Goal: Information Seeking & Learning: Learn about a topic

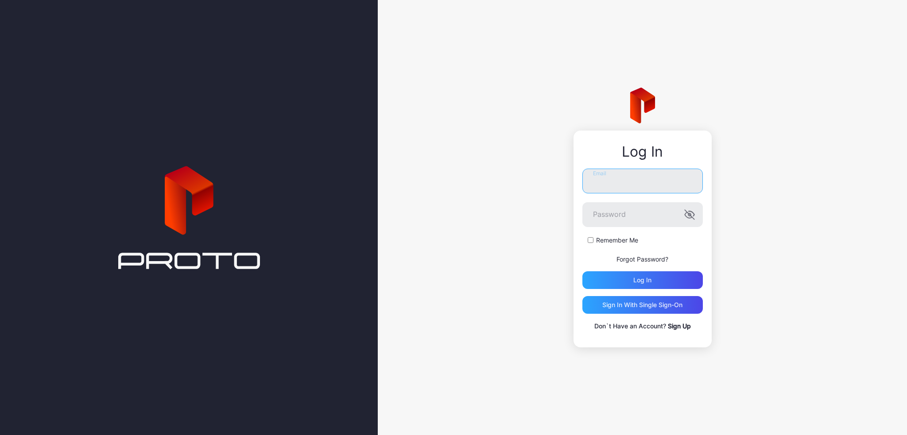
click at [623, 191] on input "Email" at bounding box center [642, 181] width 120 height 25
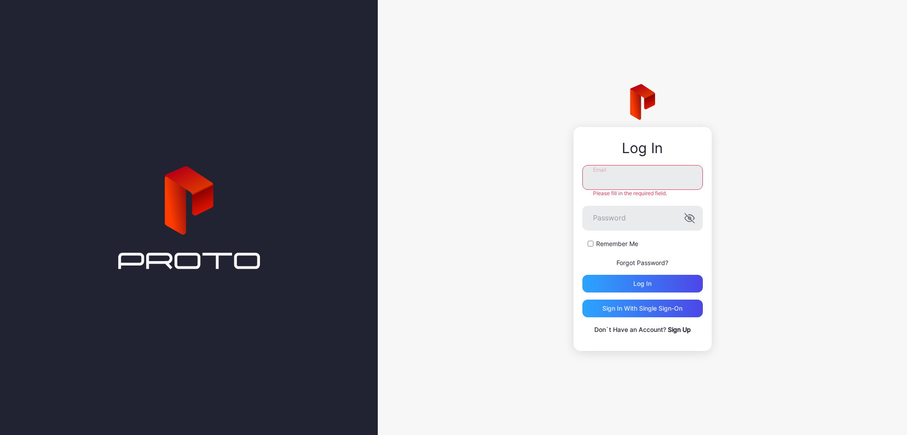
type input "**********"
click at [688, 219] on icon "button" at bounding box center [689, 218] width 11 height 11
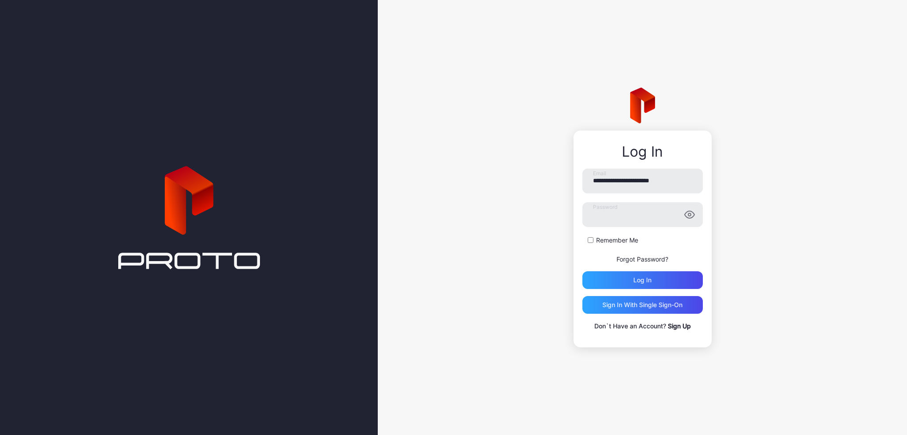
click at [688, 219] on icon "button" at bounding box center [689, 214] width 11 height 11
click at [582, 271] on button "Log in" at bounding box center [642, 280] width 120 height 18
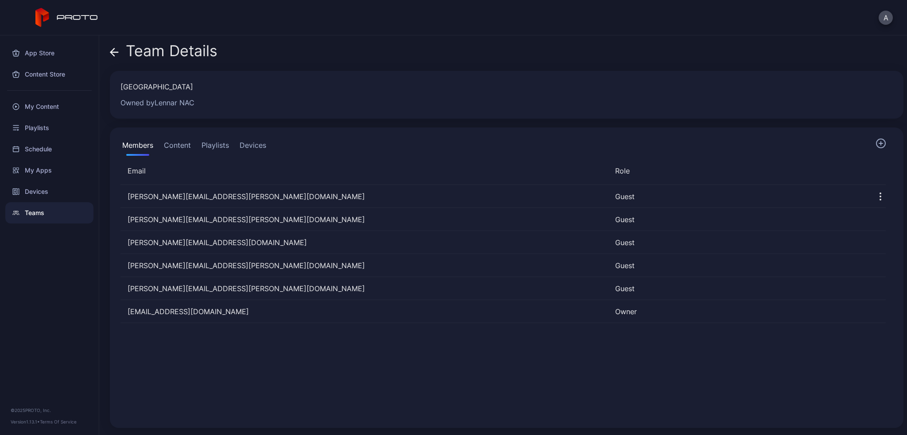
click at [46, 190] on div "Devices" at bounding box center [49, 191] width 88 height 21
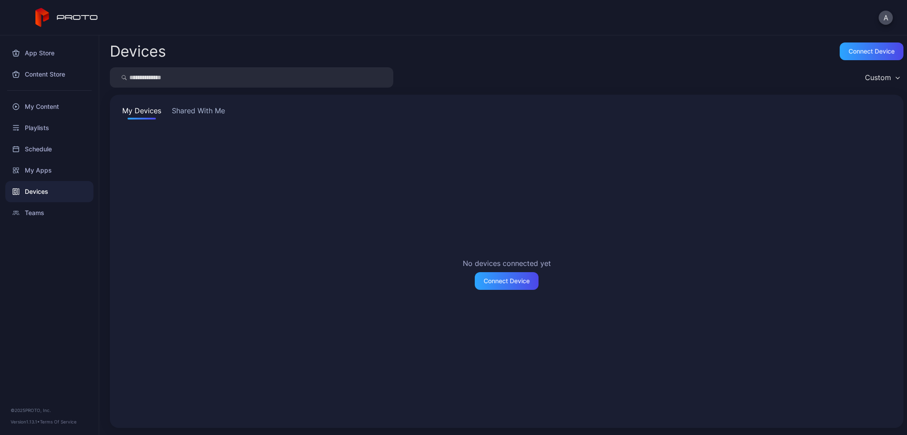
click at [47, 111] on div "My Content" at bounding box center [49, 106] width 88 height 21
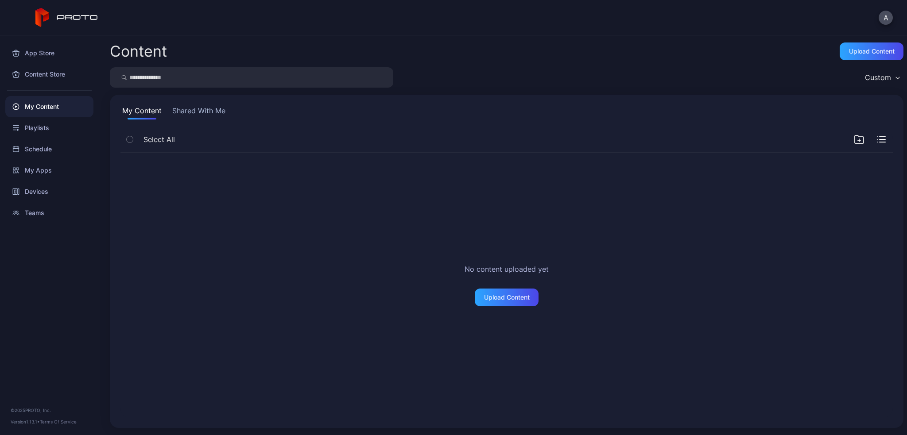
click at [204, 111] on button "Shared With Me" at bounding box center [198, 112] width 57 height 14
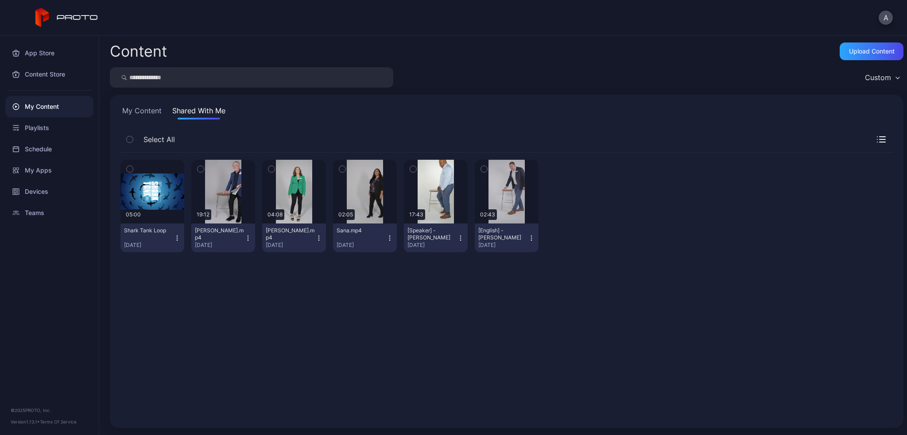
click at [44, 134] on div "Playlists" at bounding box center [49, 127] width 88 height 21
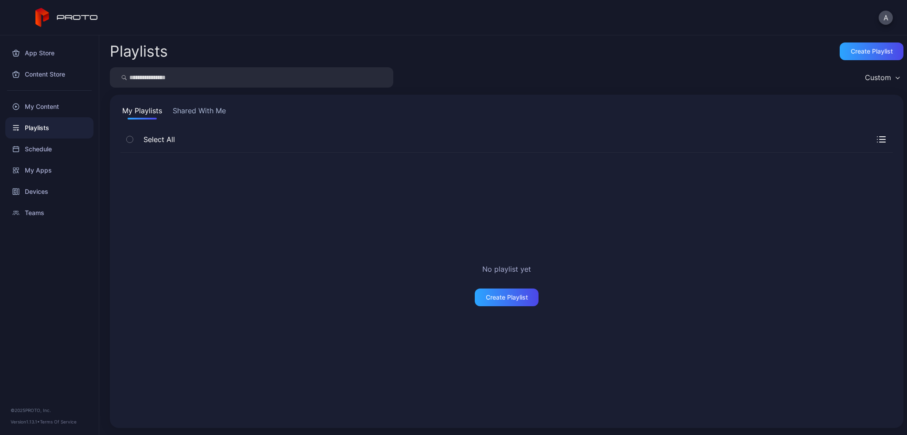
click at [189, 108] on button "Shared With Me" at bounding box center [199, 112] width 57 height 14
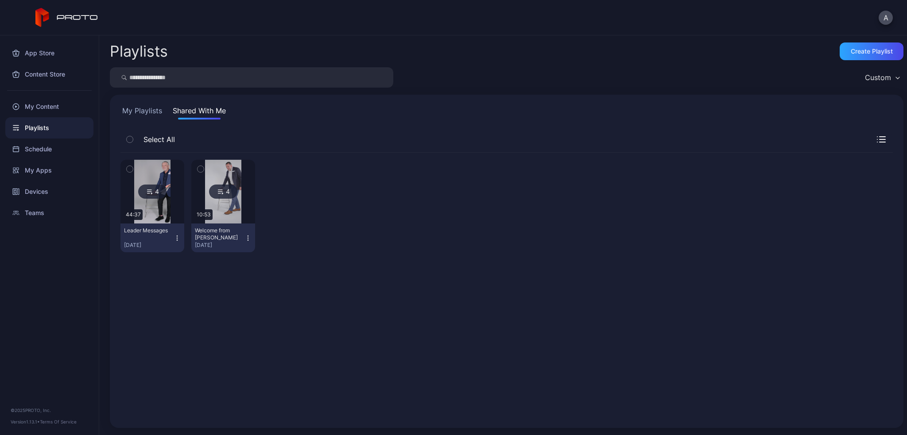
click at [40, 152] on div "Schedule" at bounding box center [49, 149] width 88 height 21
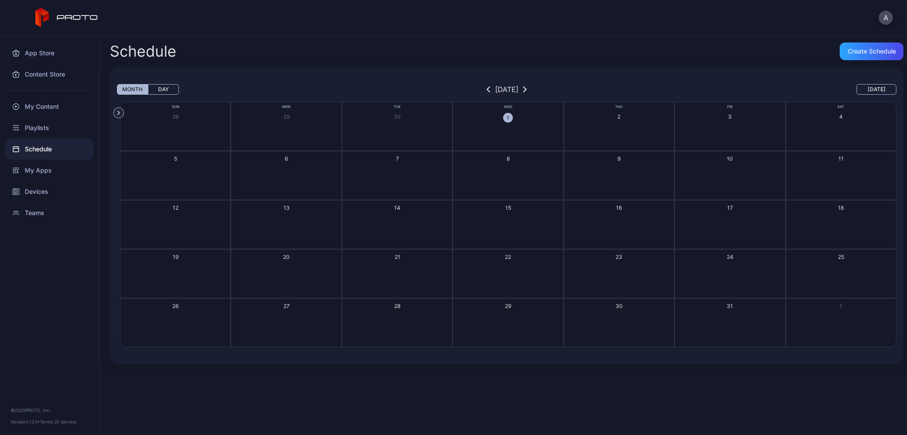
click at [52, 168] on div "My Apps" at bounding box center [49, 170] width 88 height 21
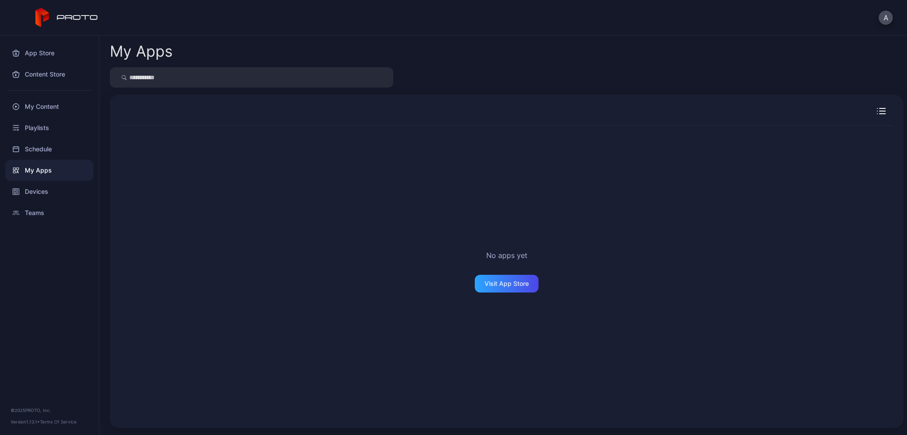
click at [55, 188] on div "Devices" at bounding box center [49, 191] width 88 height 21
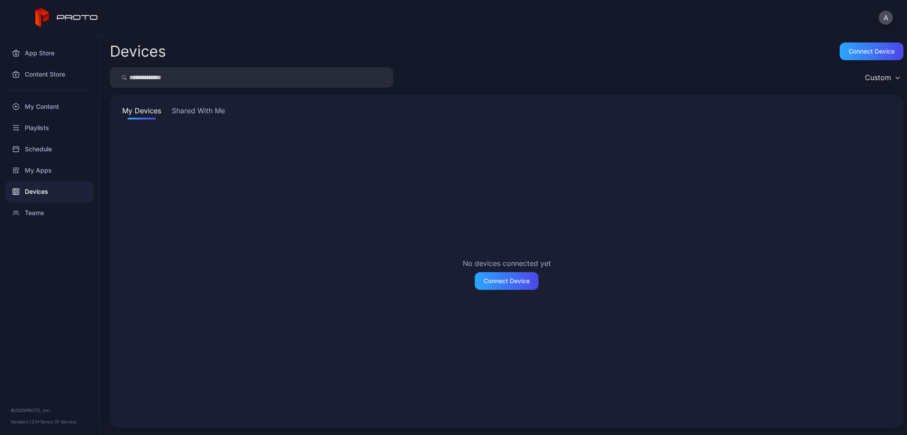
click at [181, 110] on button "Shared With Me" at bounding box center [198, 112] width 57 height 14
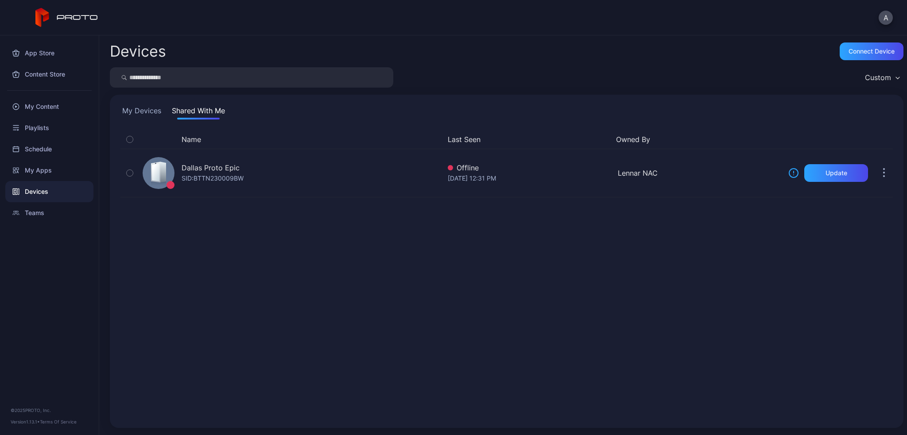
click at [52, 57] on div "App Store" at bounding box center [49, 52] width 88 height 21
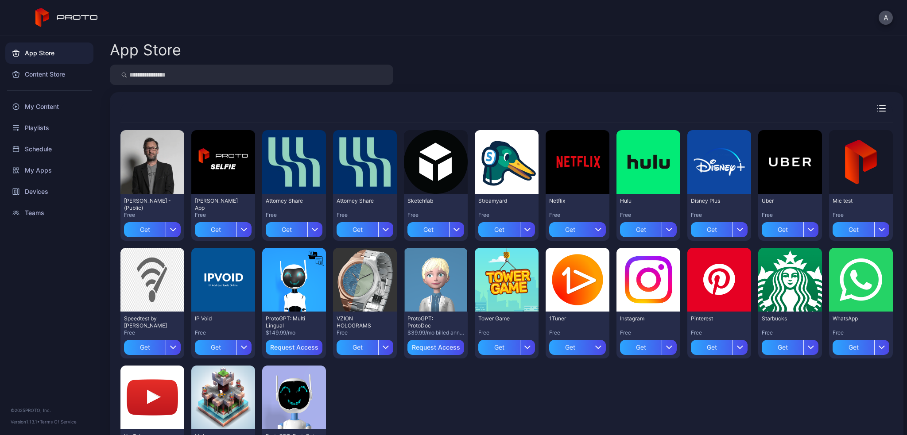
click at [0, 0] on div "Preview" at bounding box center [0, 0] width 0 height 0
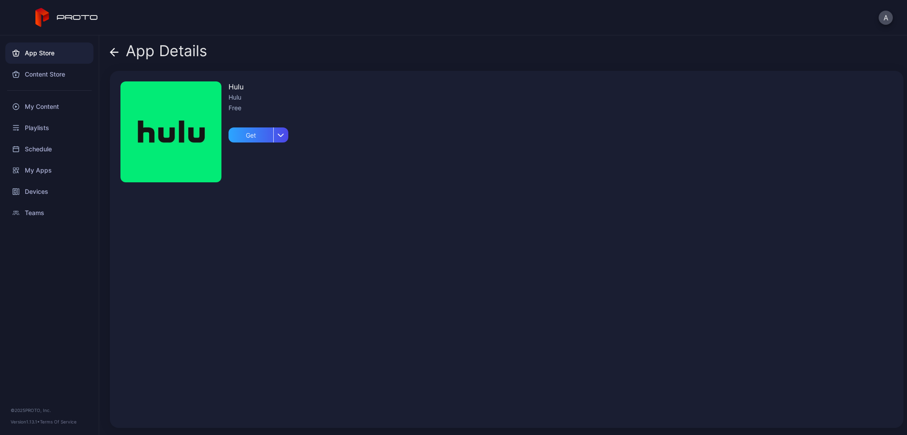
click at [109, 49] on div "App Details Hulu Hulu Free Get" at bounding box center [502, 235] width 807 height 400
click at [112, 50] on icon at bounding box center [114, 52] width 9 height 9
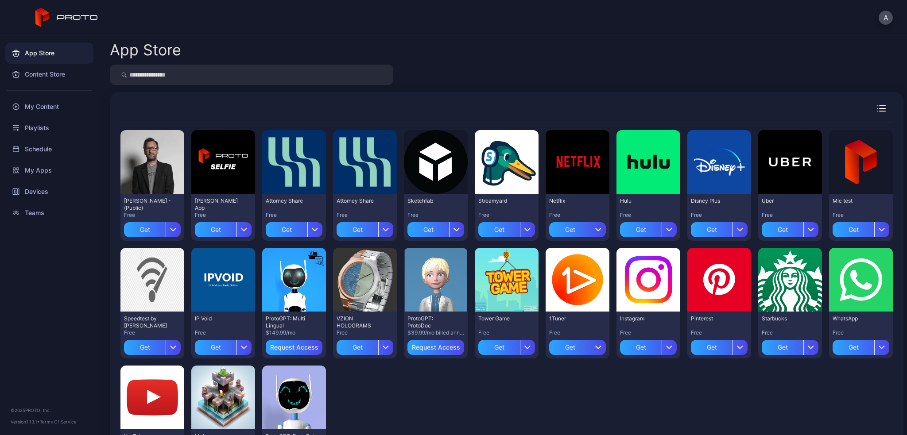
click at [42, 73] on div "Content Store" at bounding box center [49, 74] width 88 height 21
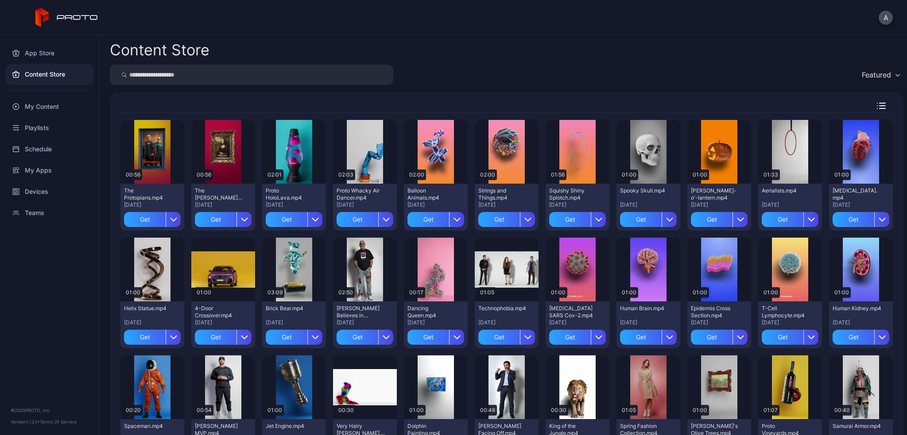
click at [0, 0] on div "Preview" at bounding box center [0, 0] width 0 height 0
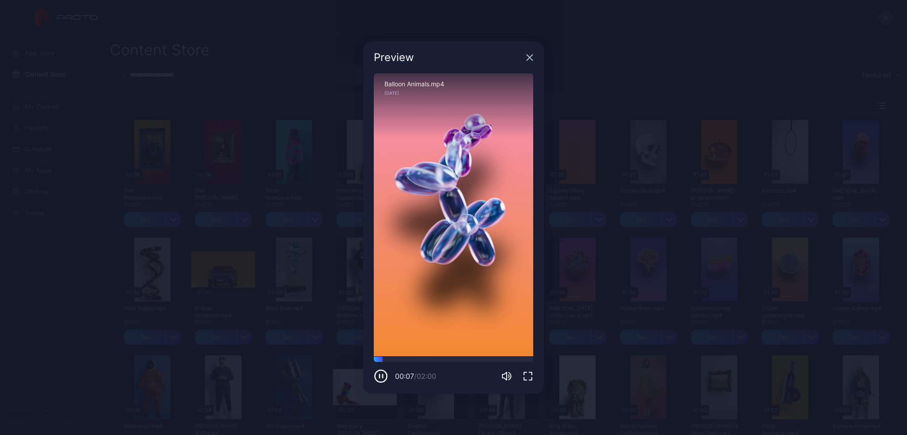
click at [529, 55] on icon "button" at bounding box center [529, 57] width 7 height 7
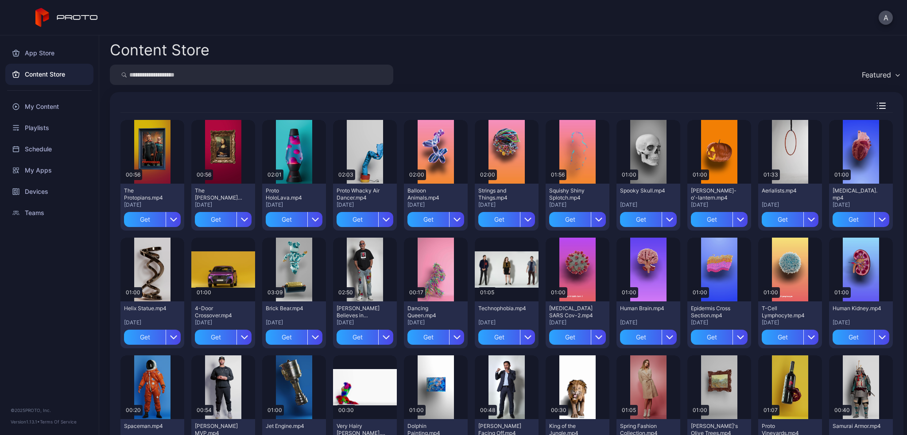
click at [0, 0] on div "Preview" at bounding box center [0, 0] width 0 height 0
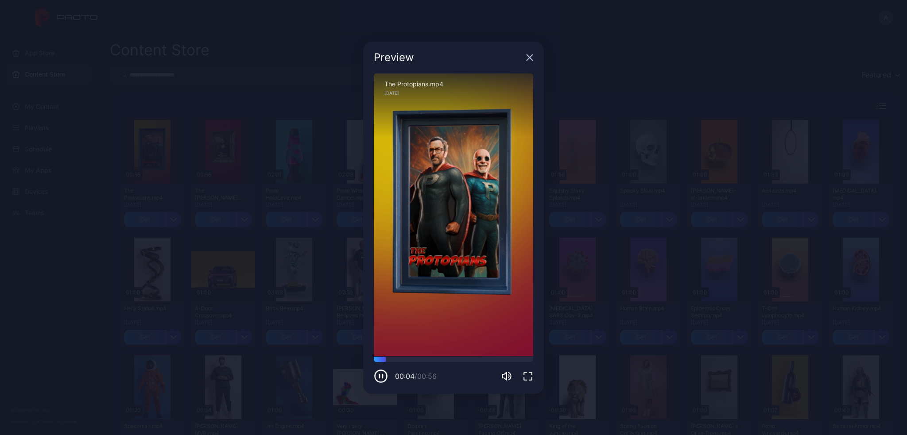
click at [529, 58] on icon "button" at bounding box center [530, 57] width 6 height 6
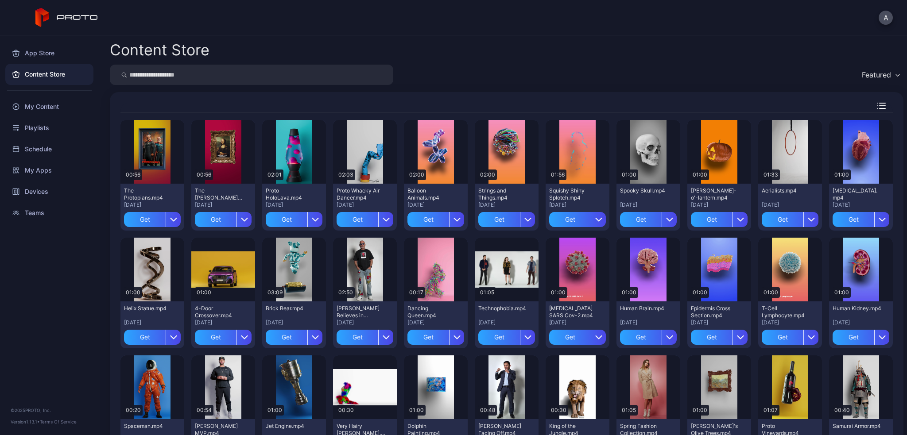
click at [0, 0] on div "Preview" at bounding box center [0, 0] width 0 height 0
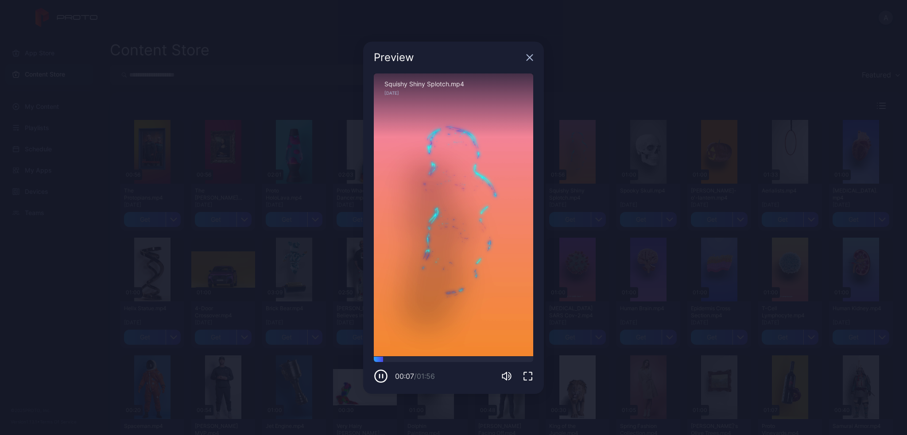
click at [529, 57] on icon "button" at bounding box center [530, 57] width 6 height 6
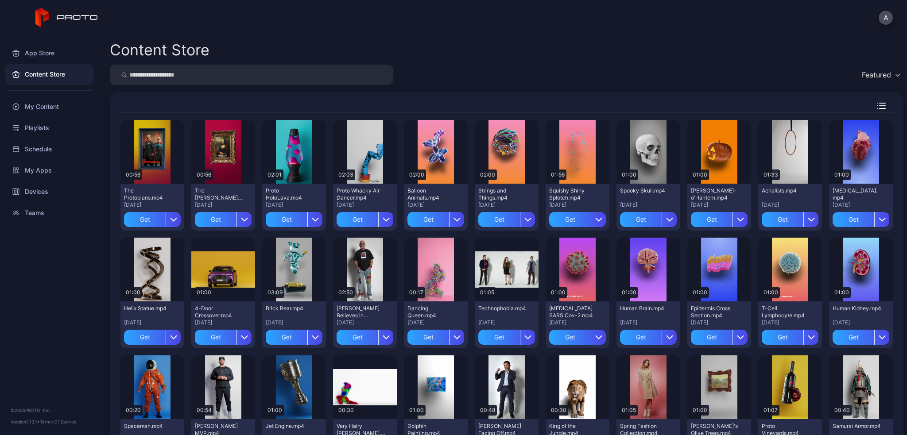
click at [0, 0] on div "Preview" at bounding box center [0, 0] width 0 height 0
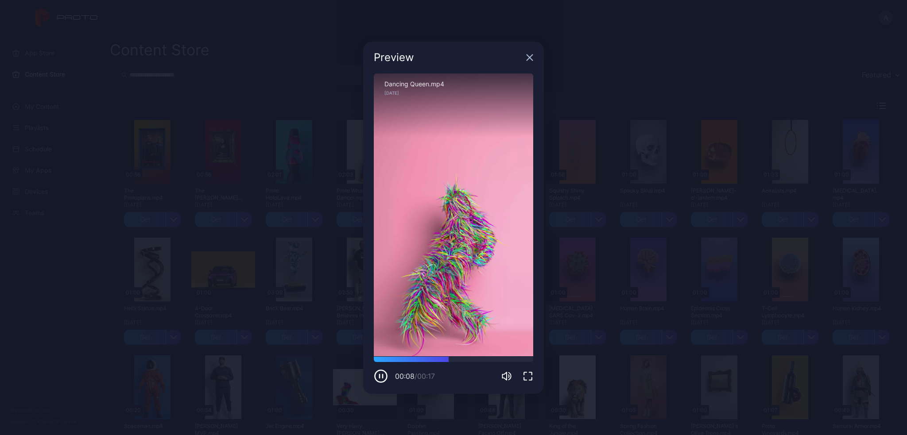
click at [525, 55] on div "Preview" at bounding box center [453, 58] width 181 height 32
click at [531, 56] on icon "button" at bounding box center [530, 57] width 6 height 6
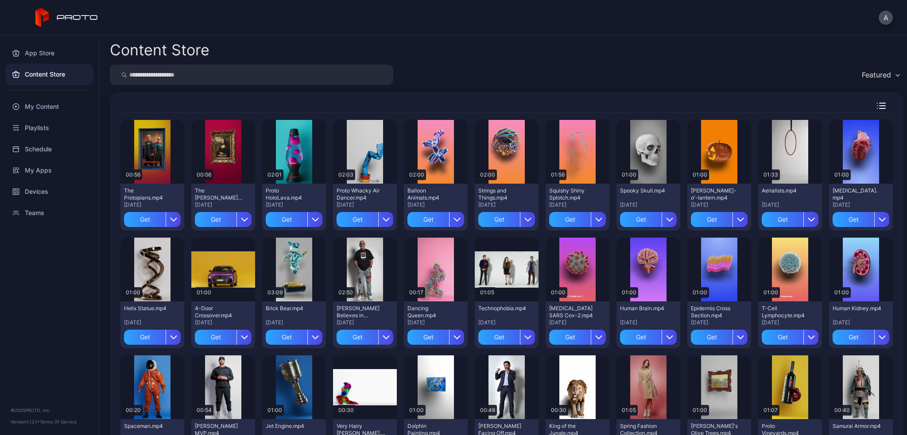
click at [0, 0] on div "Preview" at bounding box center [0, 0] width 0 height 0
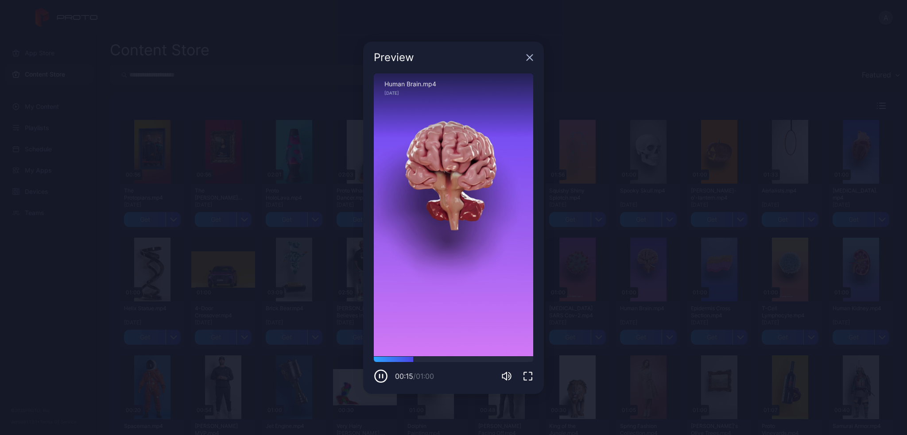
click at [534, 58] on div "Preview" at bounding box center [453, 58] width 181 height 32
click at [529, 56] on icon "button" at bounding box center [529, 57] width 7 height 7
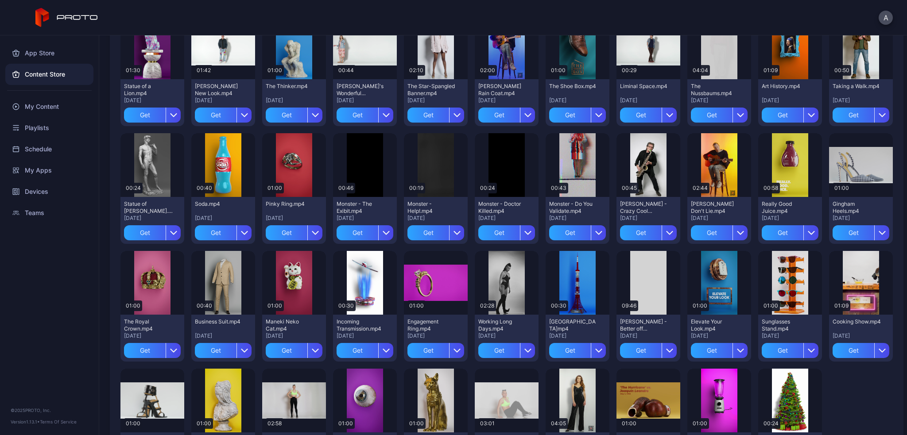
scroll to position [620, 0]
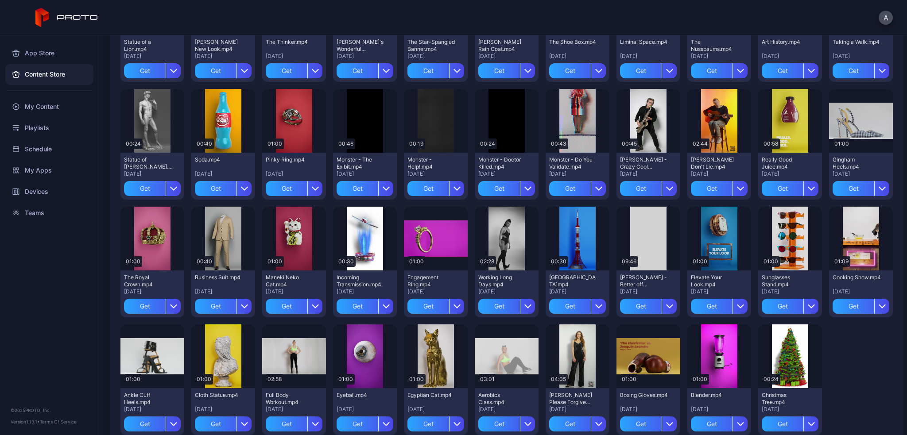
click at [0, 0] on div "Preview" at bounding box center [0, 0] width 0 height 0
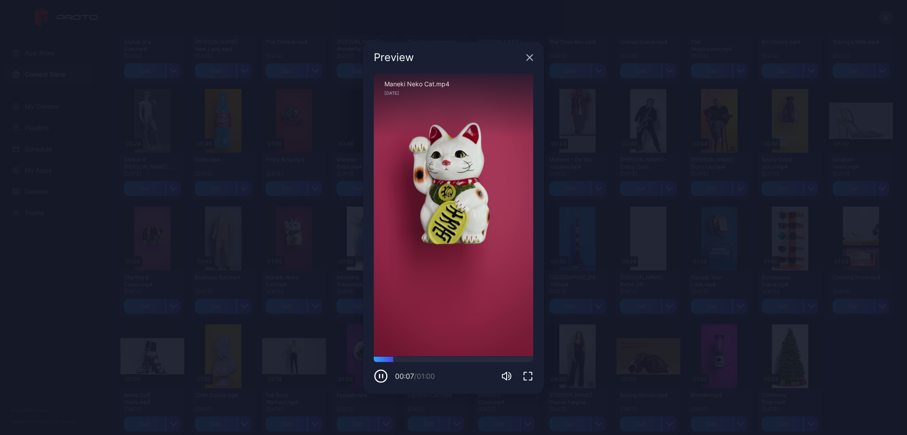
click at [532, 57] on icon "button" at bounding box center [529, 57] width 7 height 7
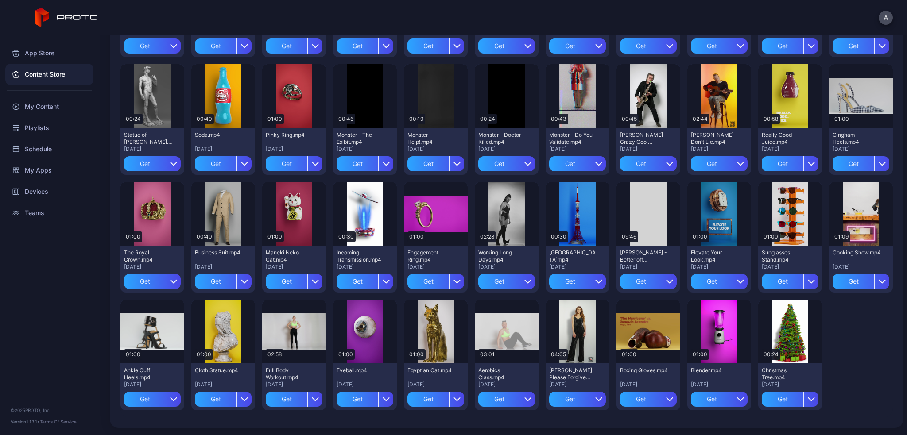
scroll to position [762, 0]
click at [0, 0] on div "Preview" at bounding box center [0, 0] width 0 height 0
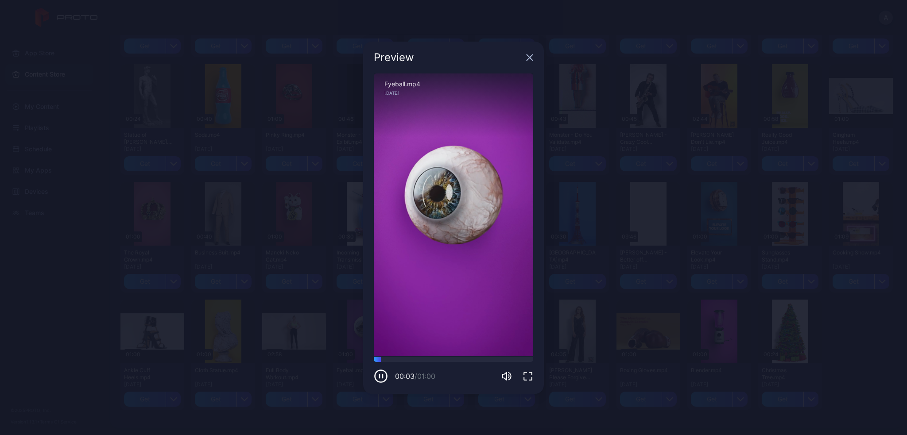
click at [529, 58] on icon "button" at bounding box center [530, 57] width 6 height 6
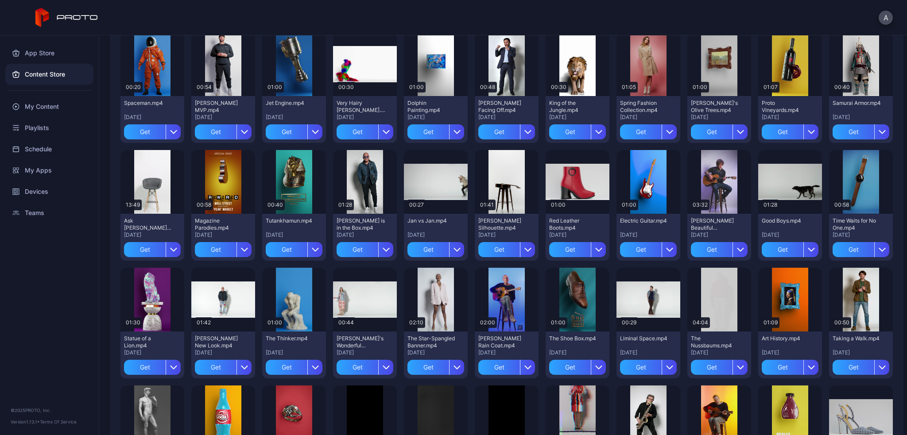
scroll to position [319, 0]
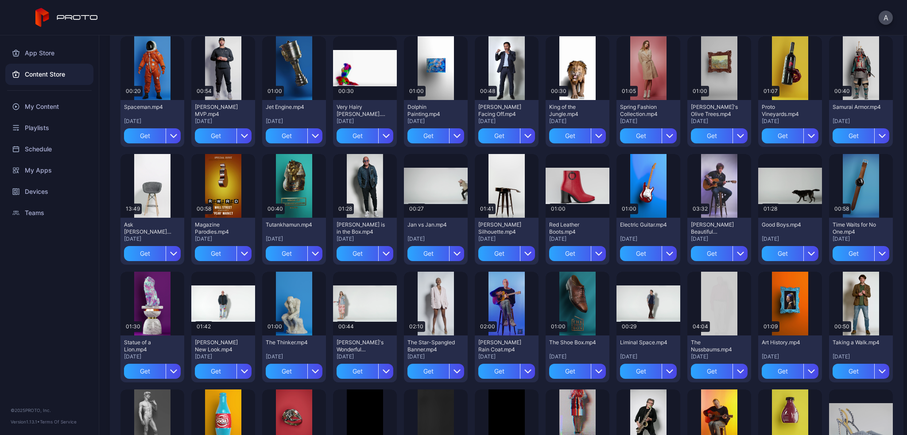
click at [0, 0] on div "Preview" at bounding box center [0, 0] width 0 height 0
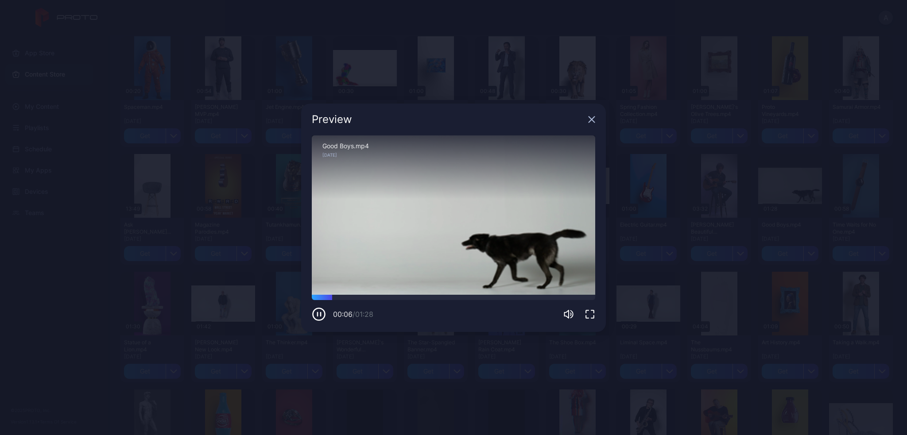
click at [588, 120] on icon "button" at bounding box center [591, 119] width 7 height 7
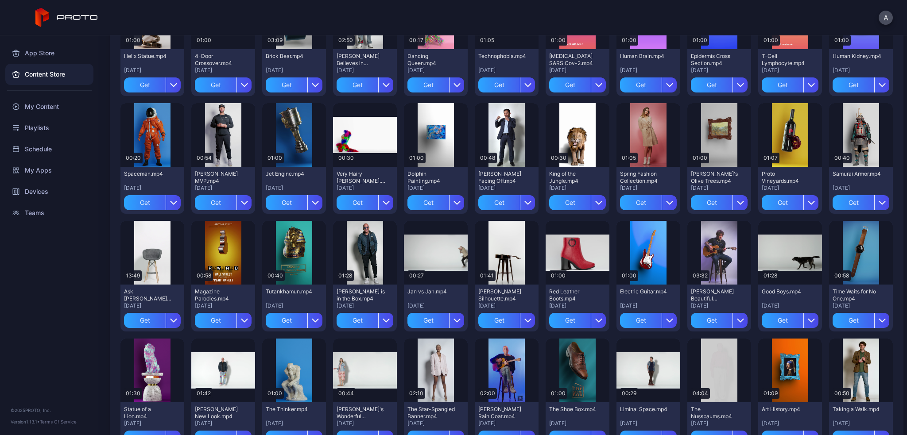
scroll to position [231, 0]
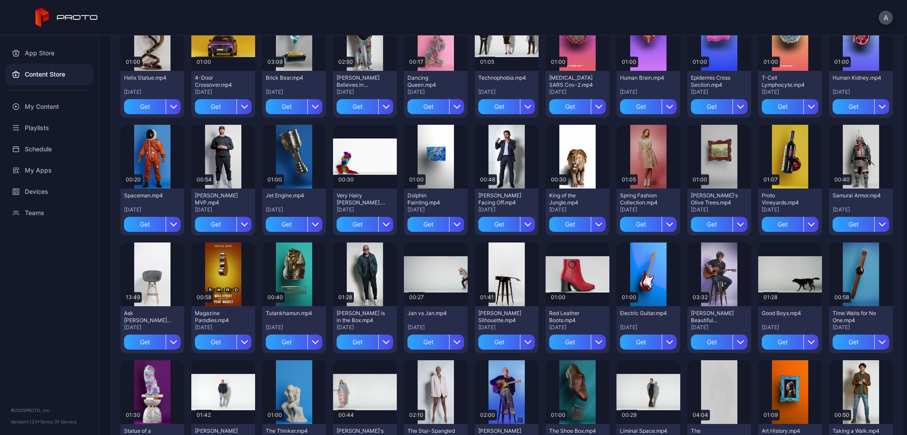
click at [0, 0] on div "Preview" at bounding box center [0, 0] width 0 height 0
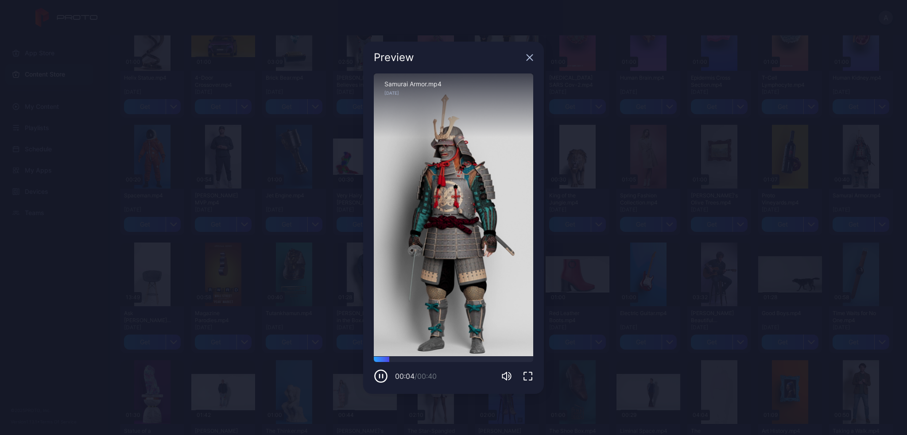
click at [527, 57] on icon "button" at bounding box center [529, 57] width 7 height 7
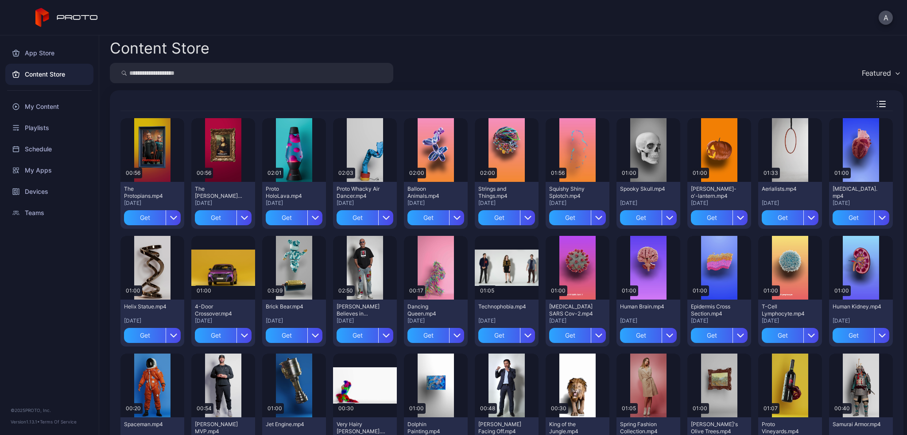
scroll to position [0, 0]
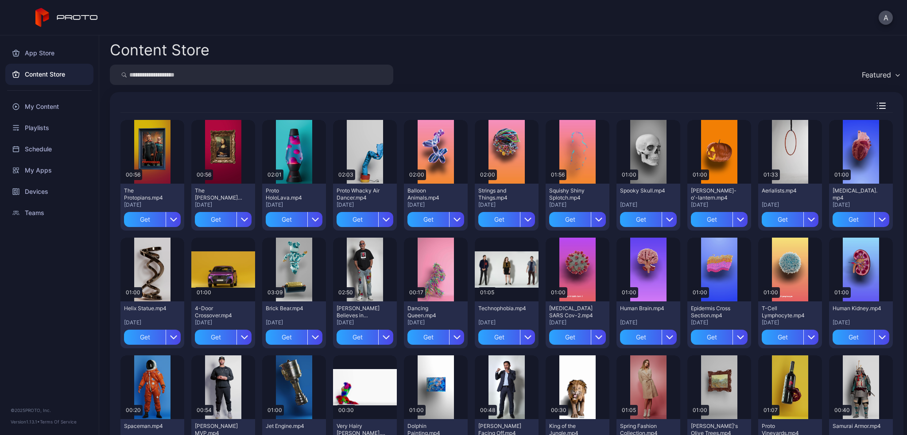
click at [256, 104] on div at bounding box center [506, 108] width 772 height 10
